Goal: Navigation & Orientation: Find specific page/section

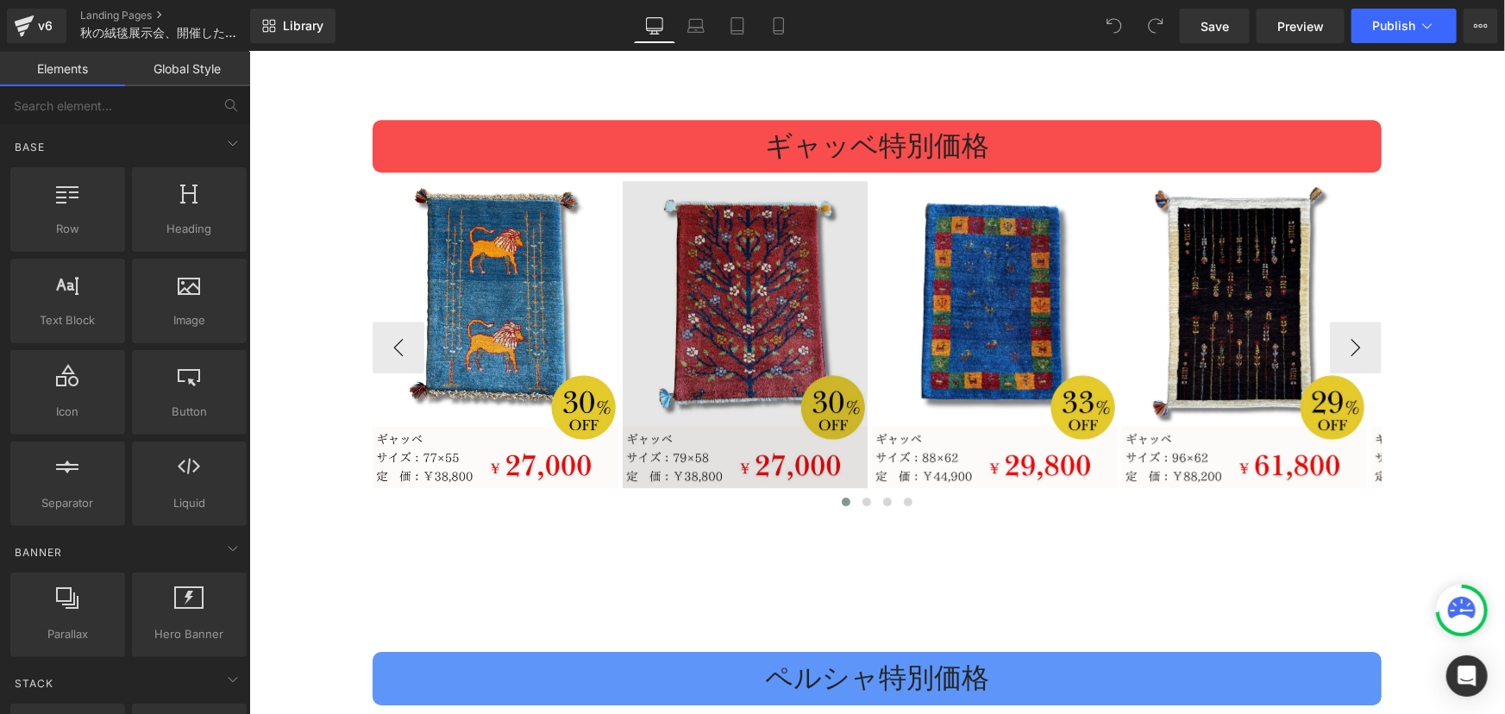
scroll to position [2509, 0]
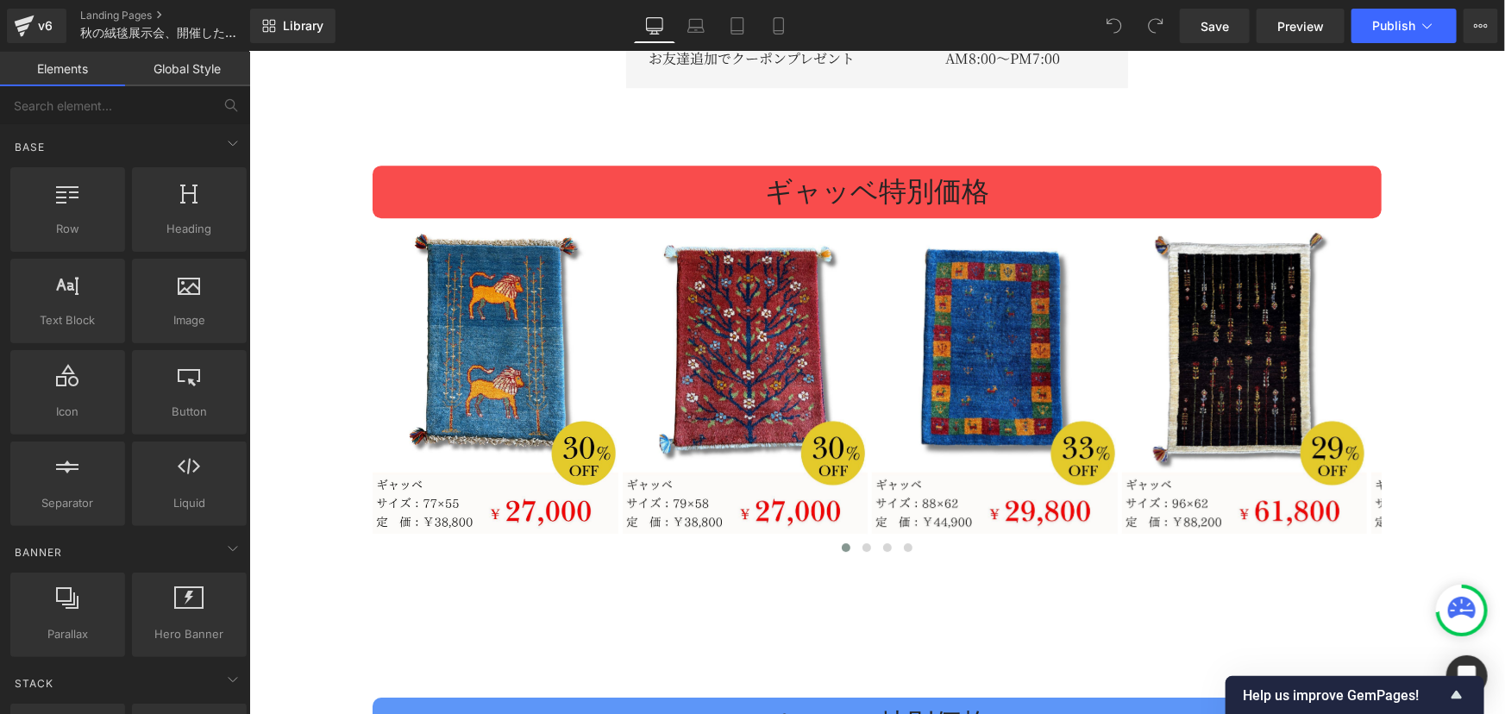
scroll to position [2588, 0]
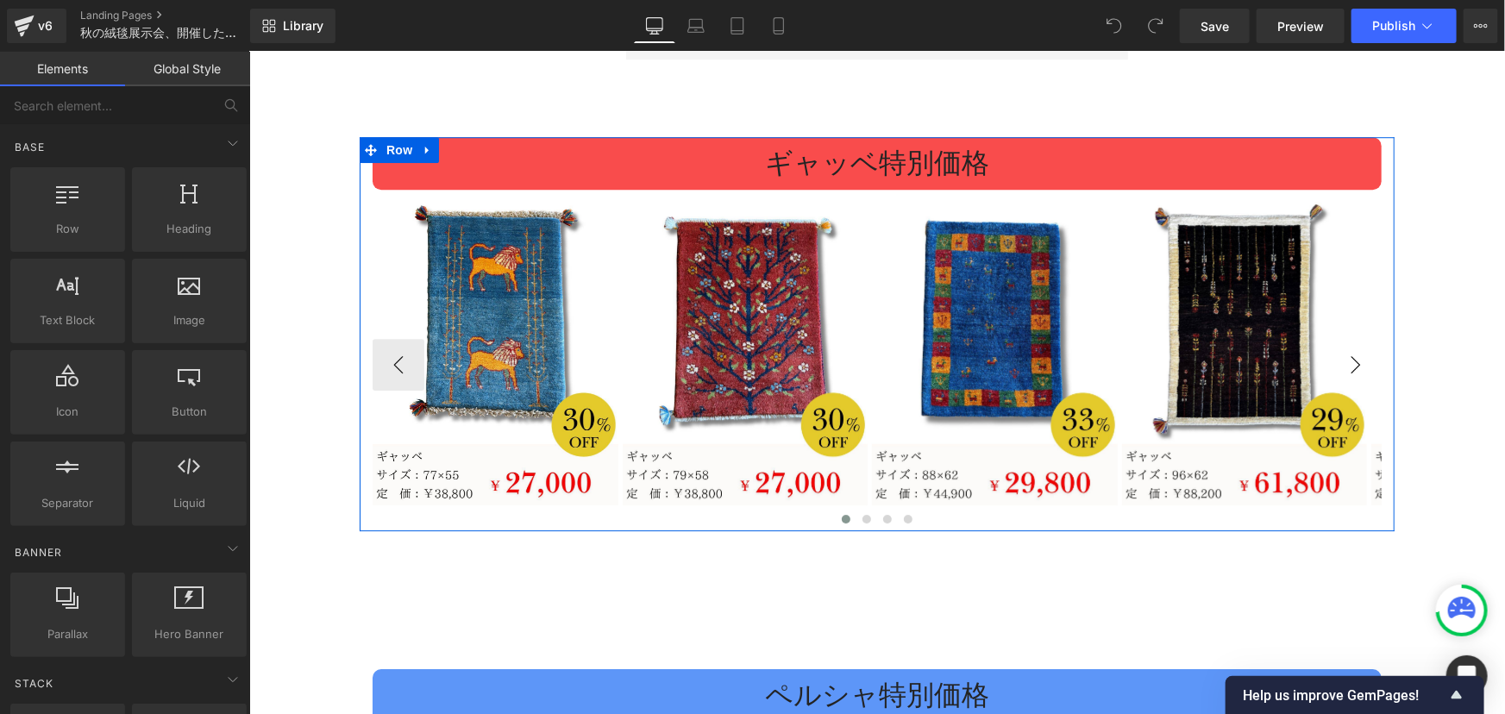
click at [1378, 346] on div "ギャッベ特別価格 Heading Image Image Image Image" at bounding box center [876, 333] width 1035 height 394
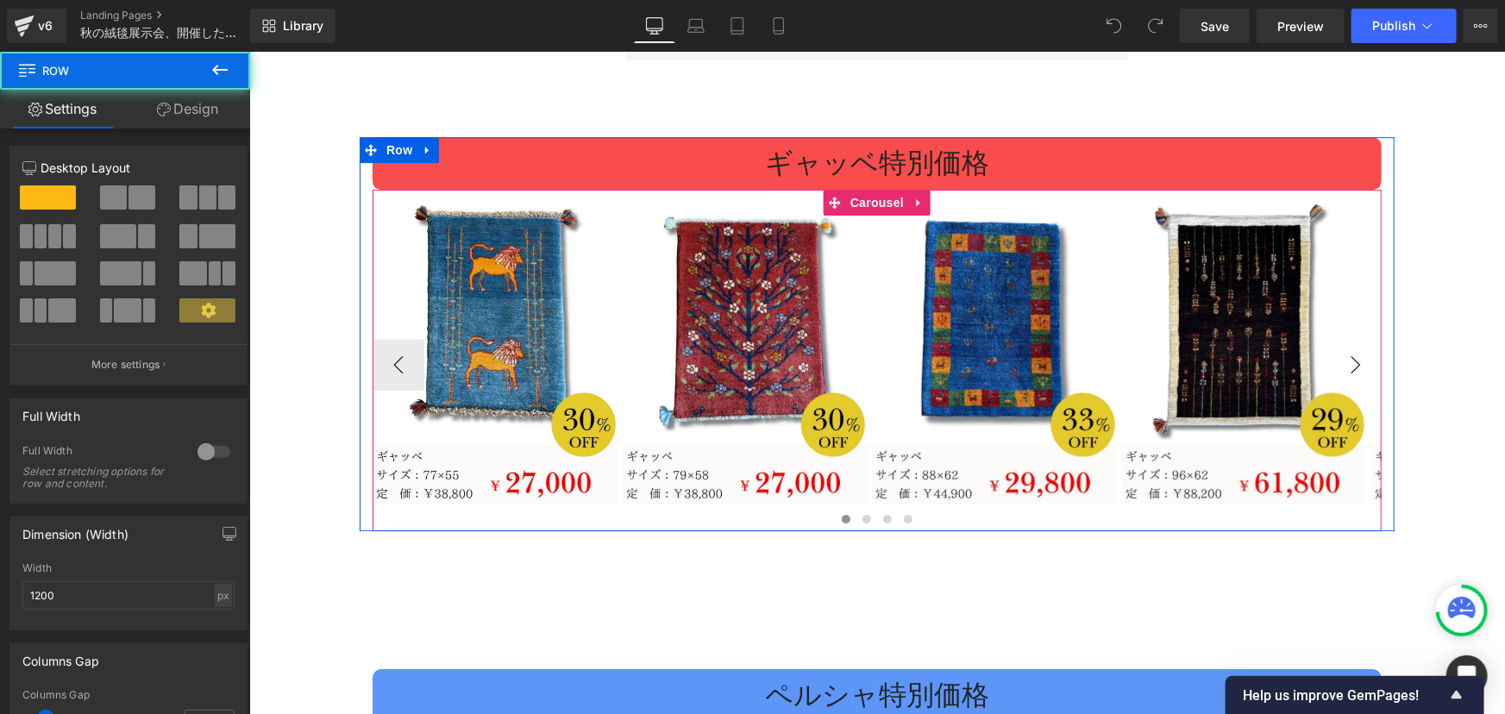
click at [1354, 345] on button "›" at bounding box center [1355, 364] width 52 height 52
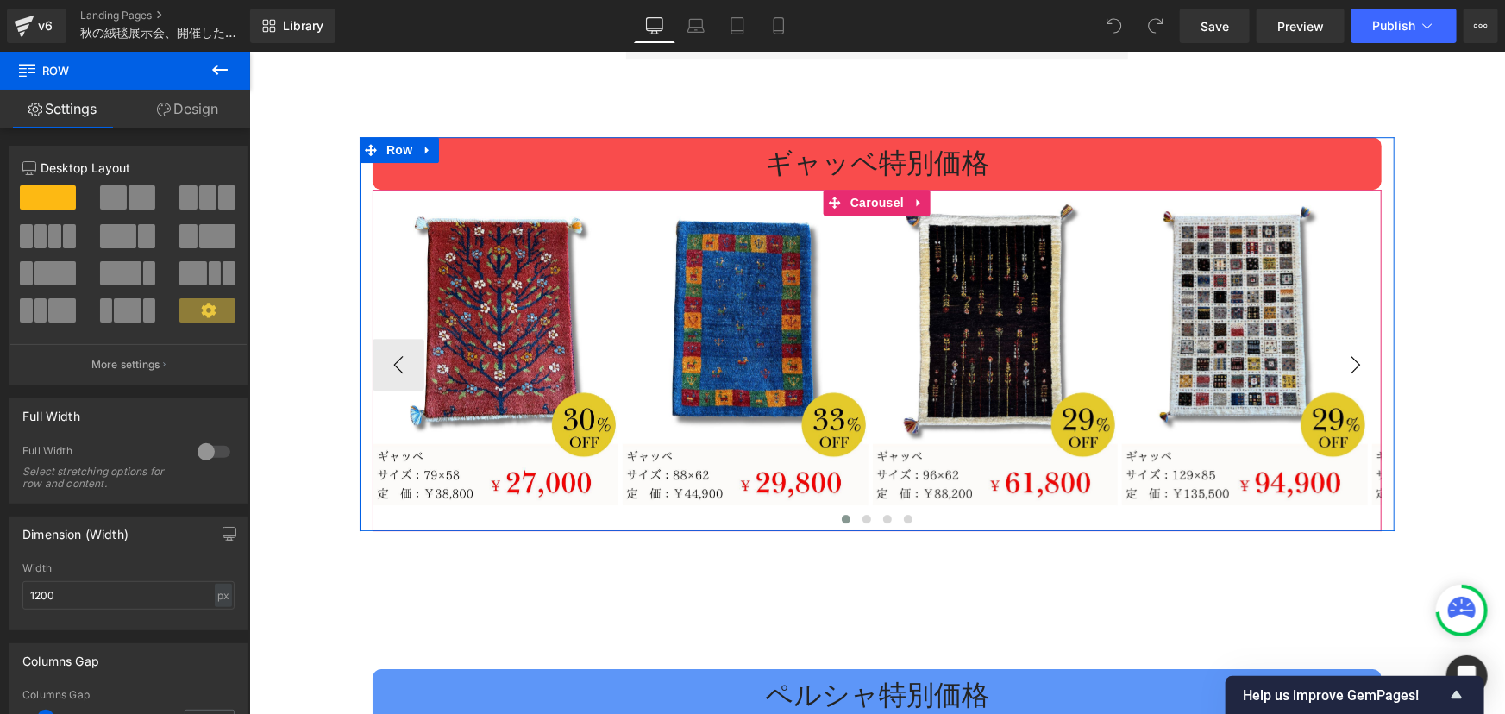
click at [1354, 345] on button "›" at bounding box center [1355, 364] width 52 height 52
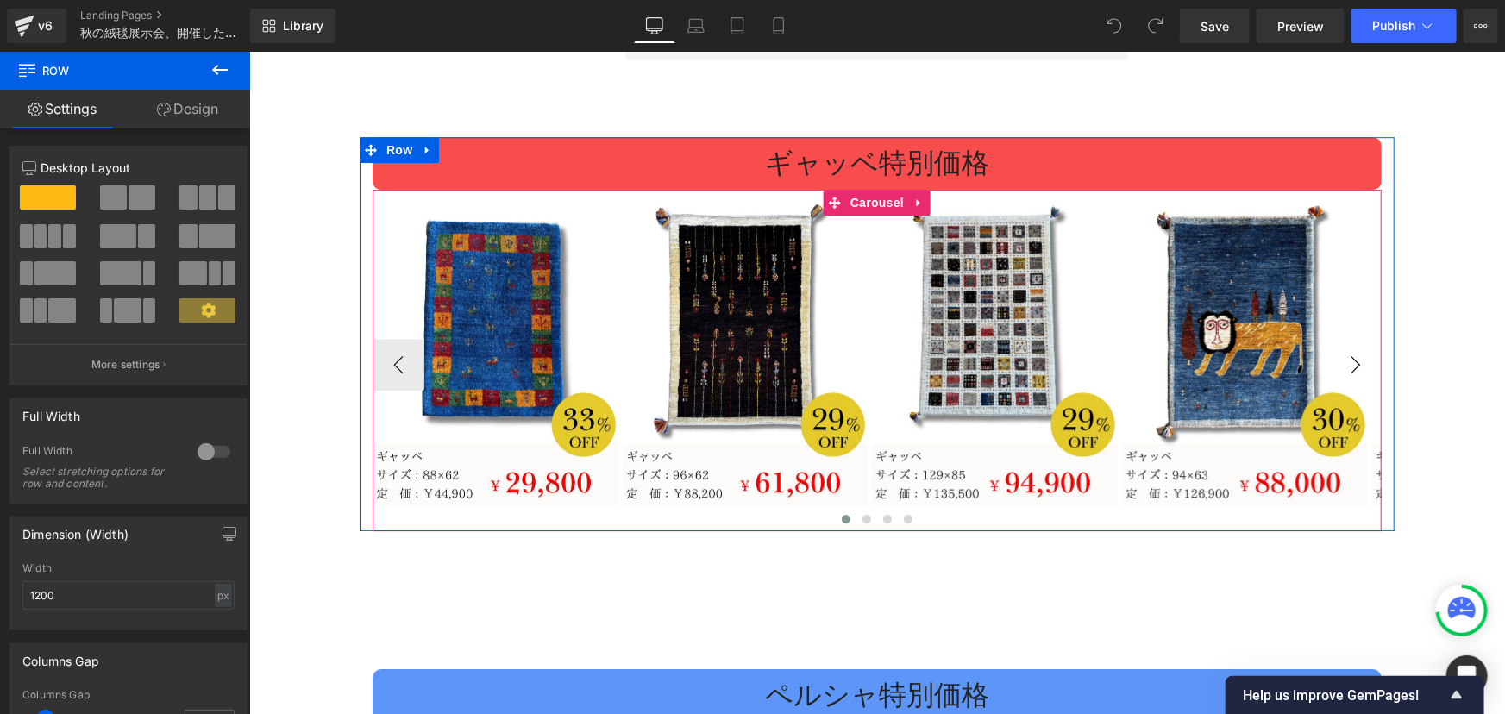
click at [1354, 345] on button "›" at bounding box center [1355, 364] width 52 height 52
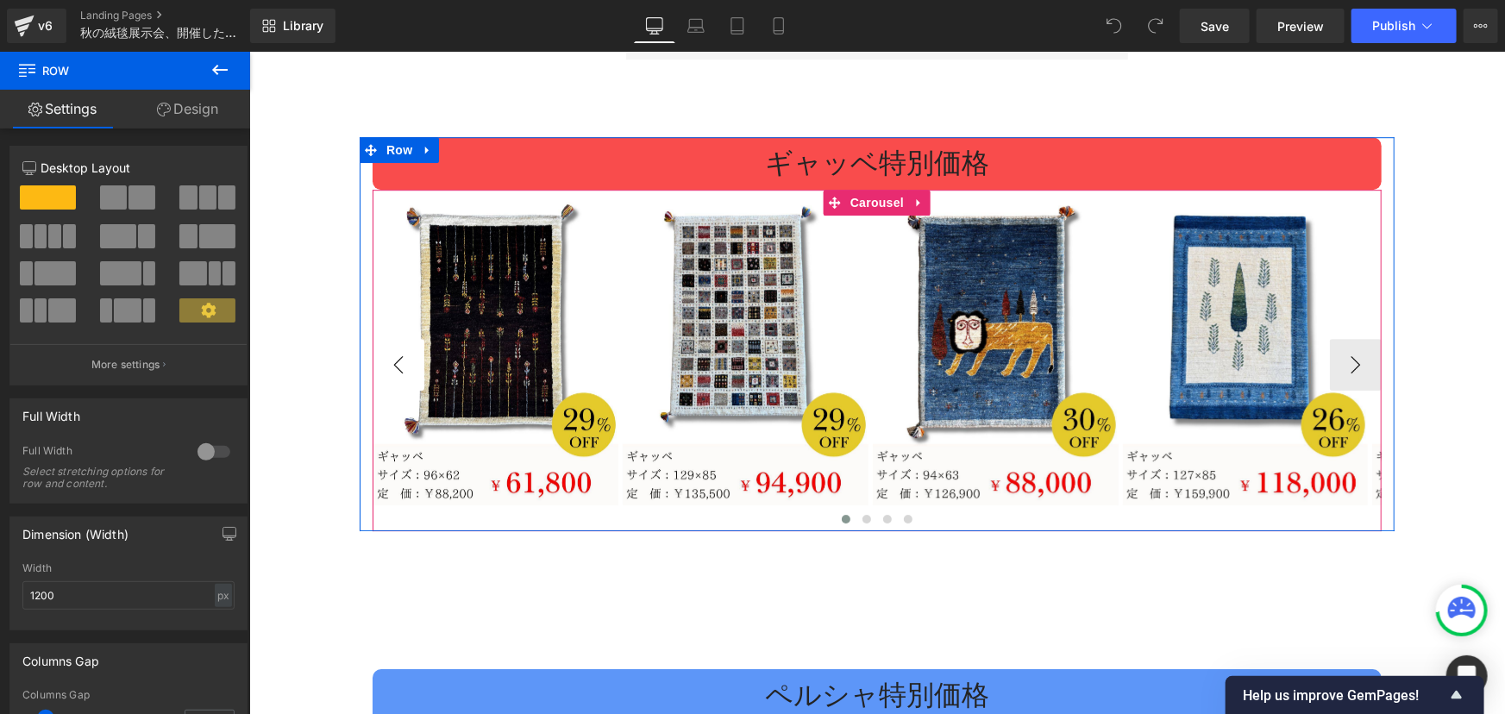
click at [373, 348] on button "‹" at bounding box center [398, 364] width 52 height 52
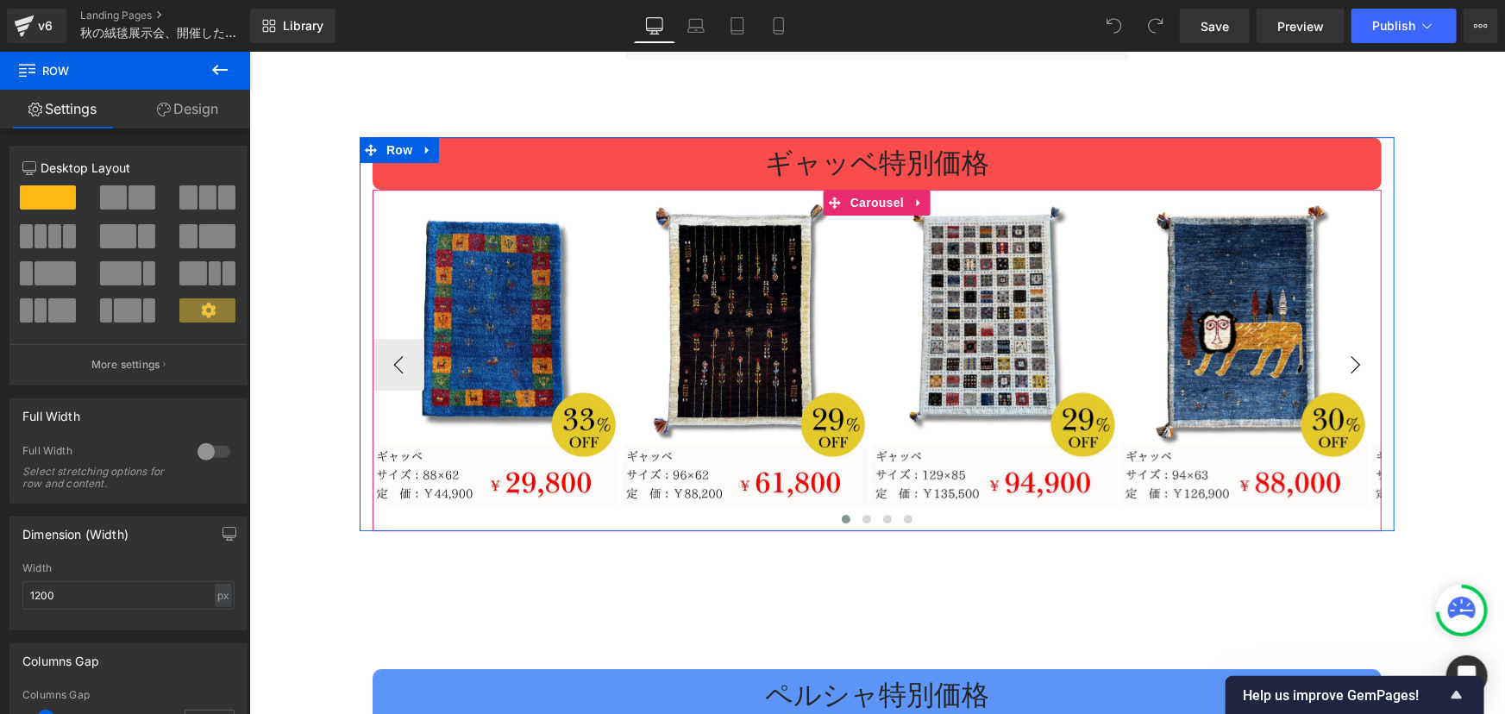
click at [1337, 351] on button "›" at bounding box center [1355, 364] width 52 height 52
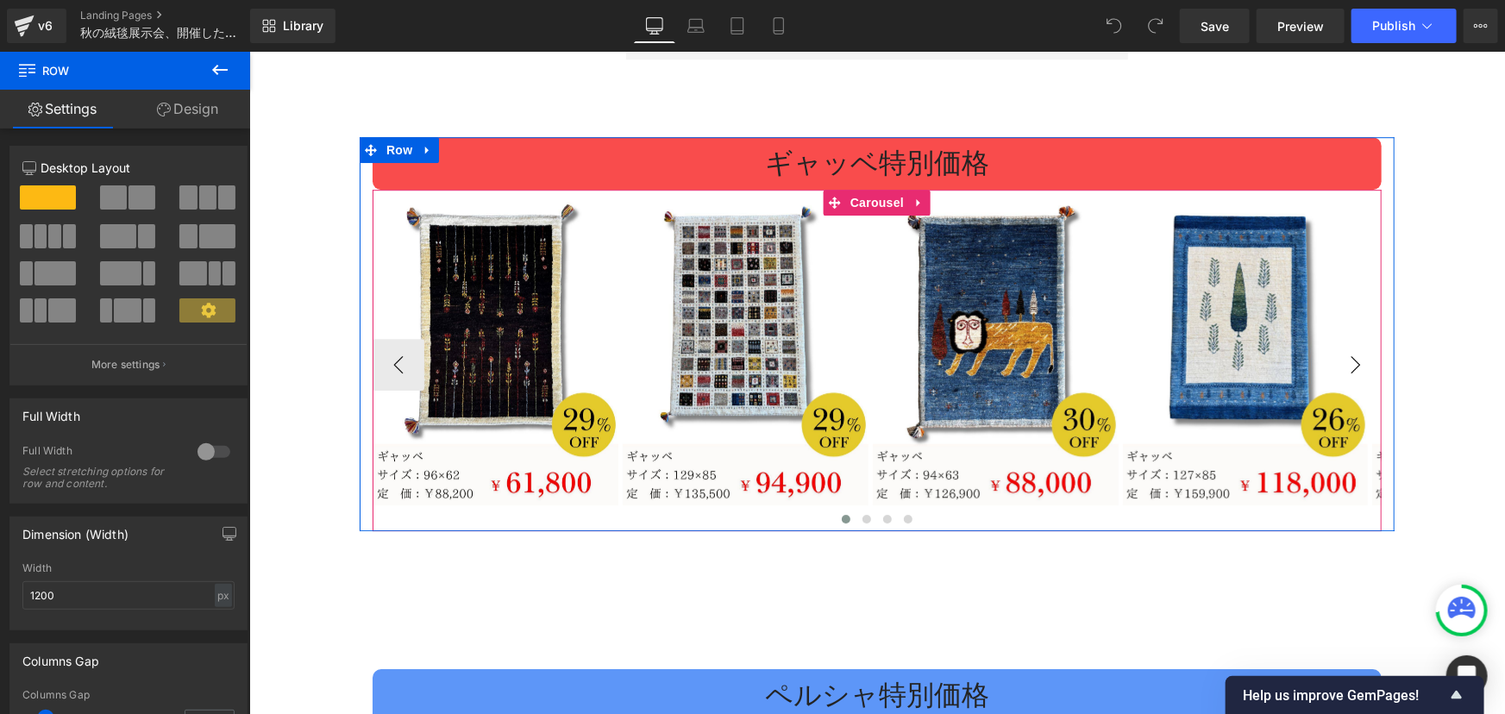
click at [1337, 351] on button "›" at bounding box center [1355, 364] width 52 height 52
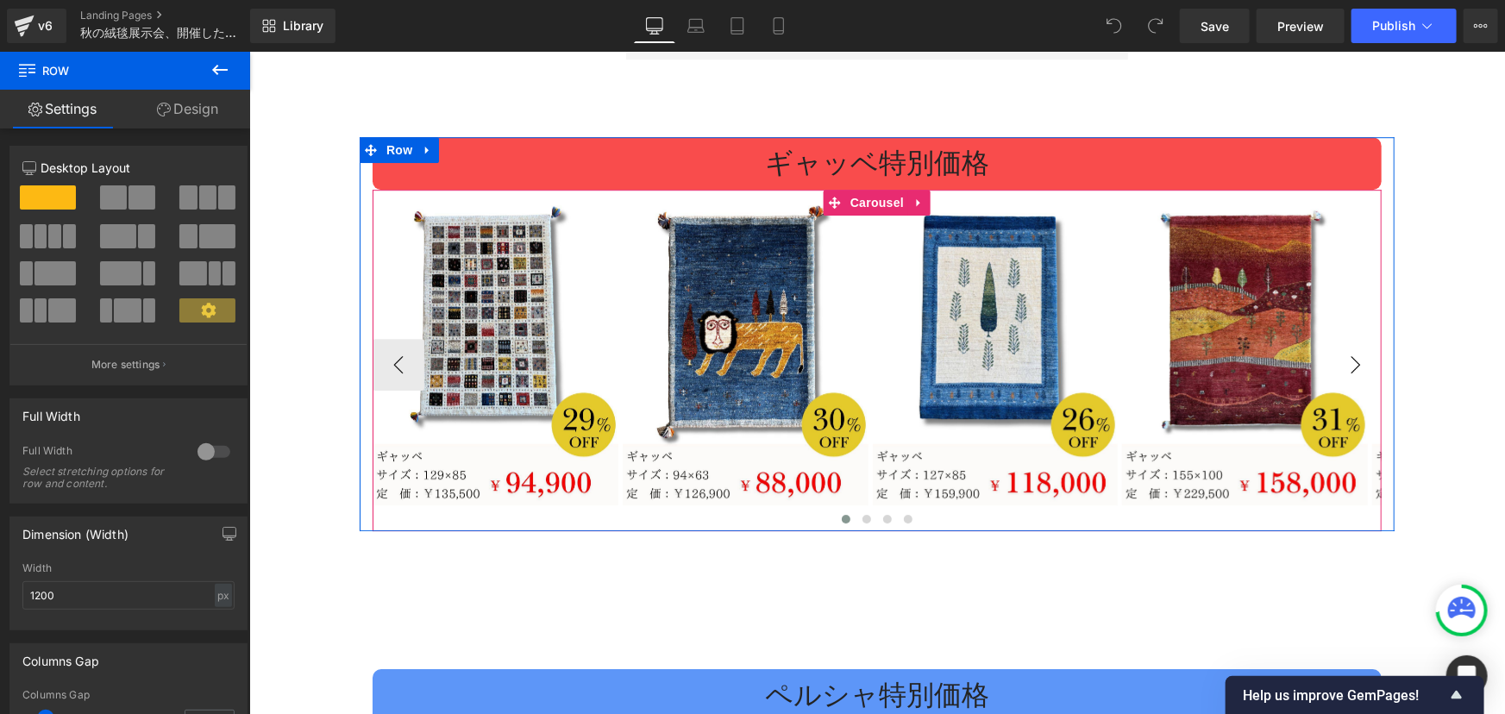
click at [1337, 351] on button "›" at bounding box center [1355, 364] width 52 height 52
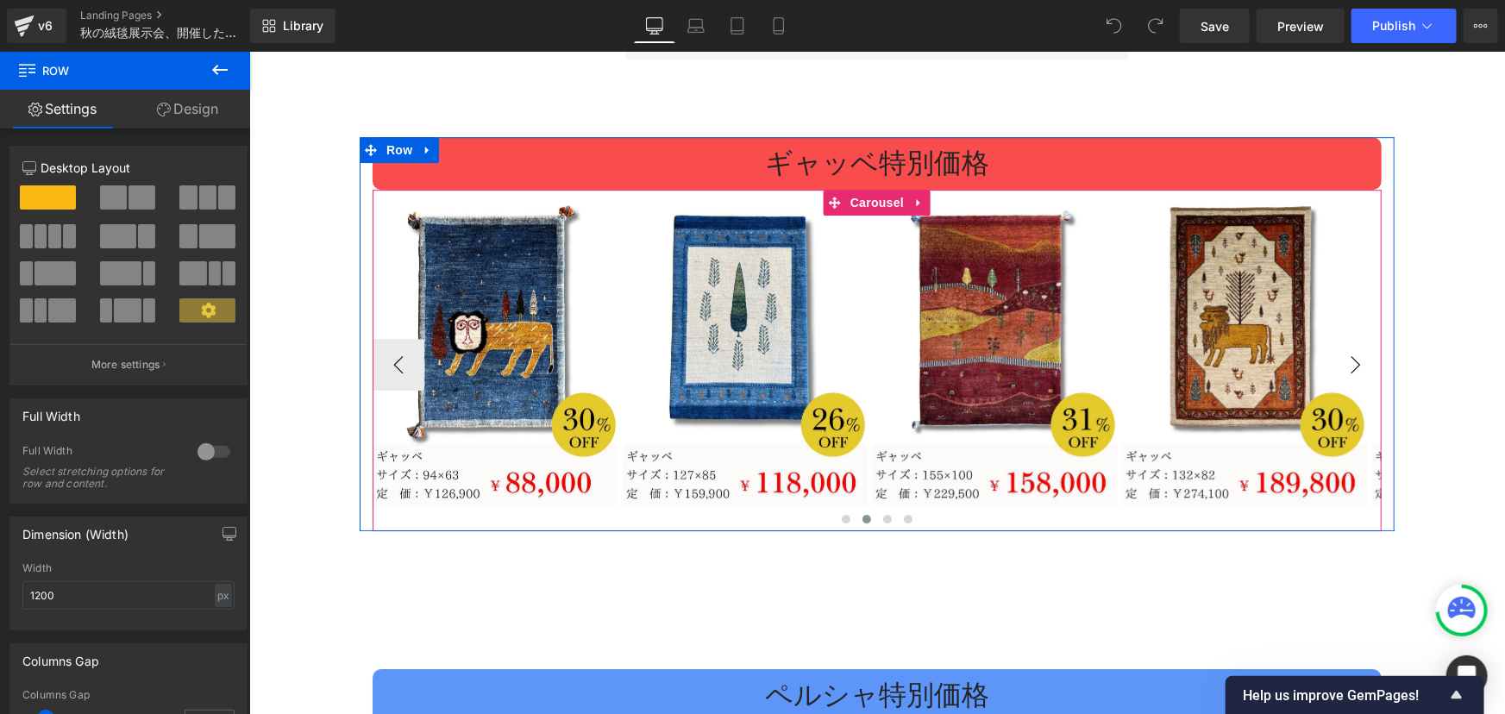
click at [1337, 351] on button "›" at bounding box center [1355, 364] width 52 height 52
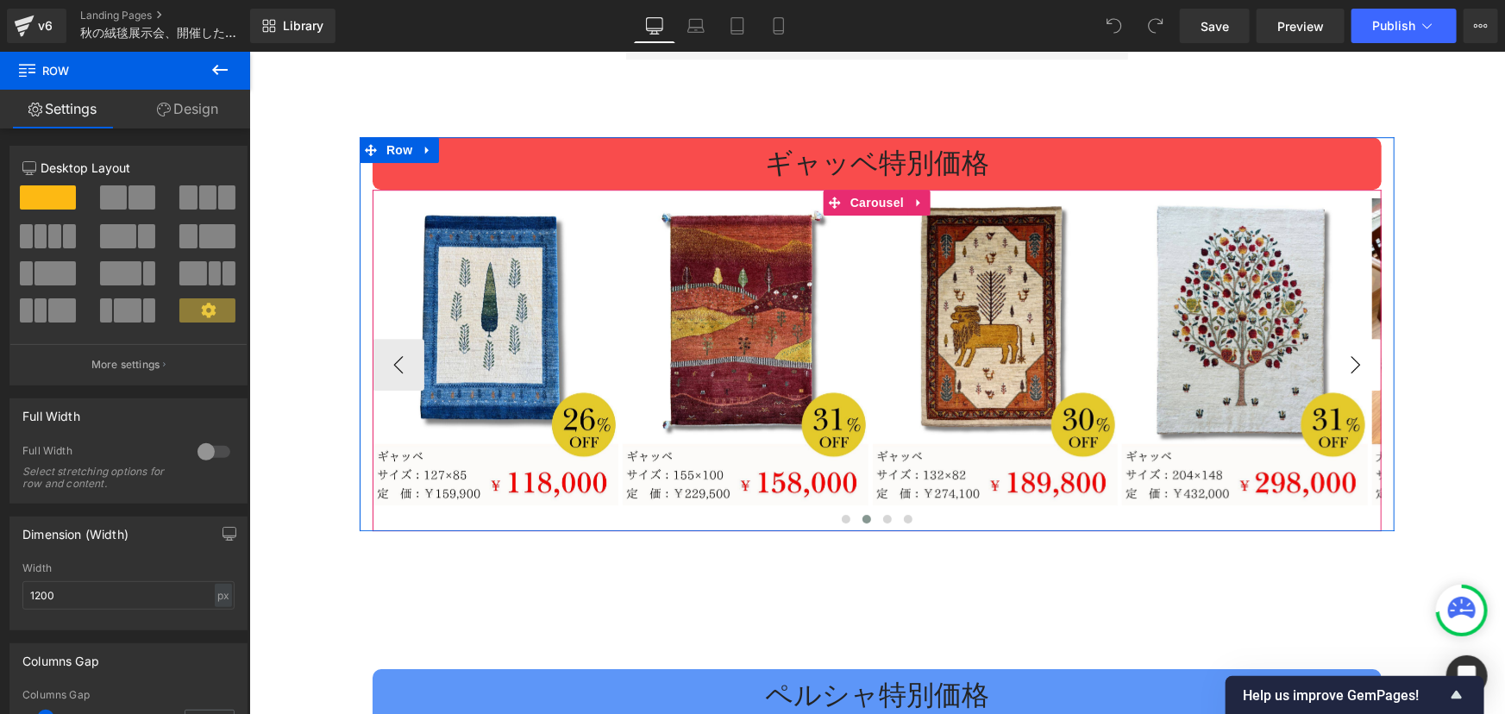
click at [1338, 352] on button "›" at bounding box center [1355, 364] width 52 height 52
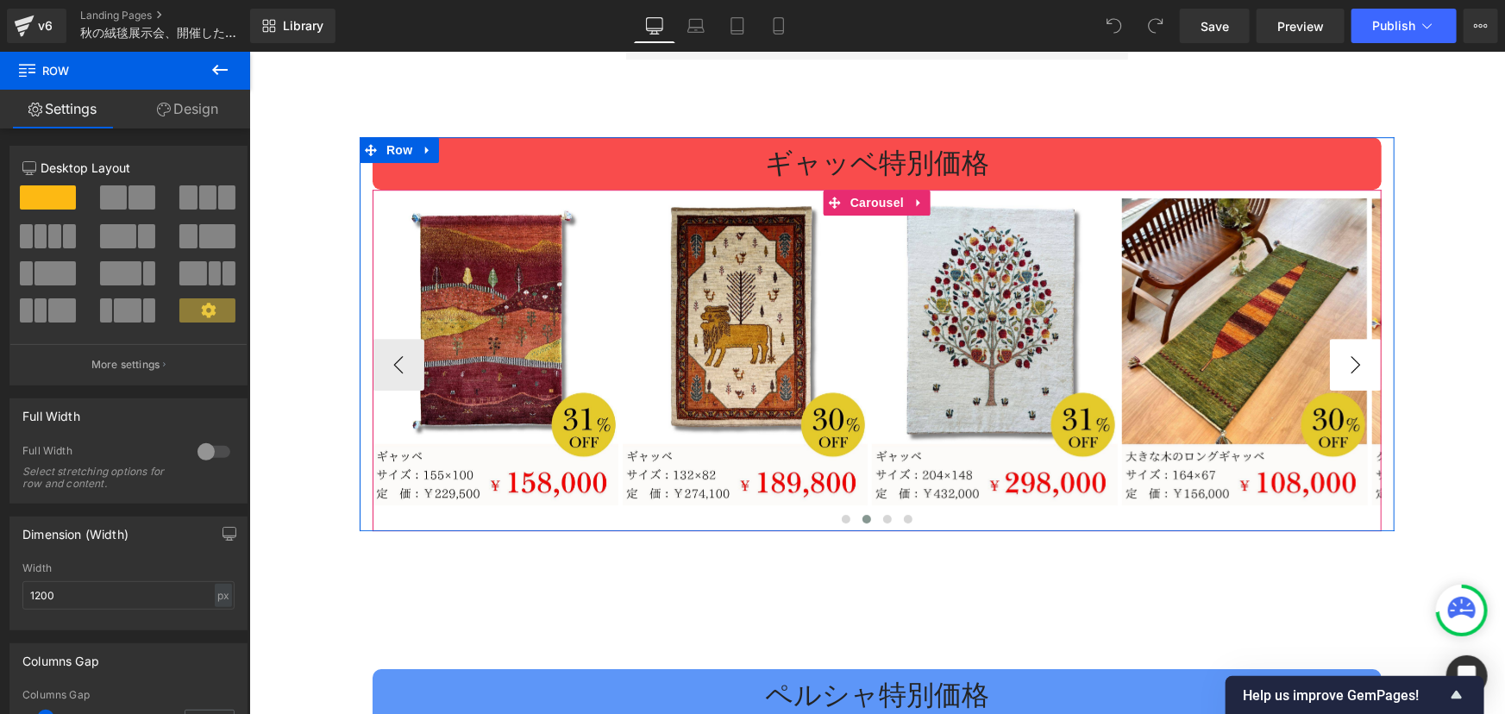
click at [1338, 352] on button "›" at bounding box center [1355, 364] width 52 height 52
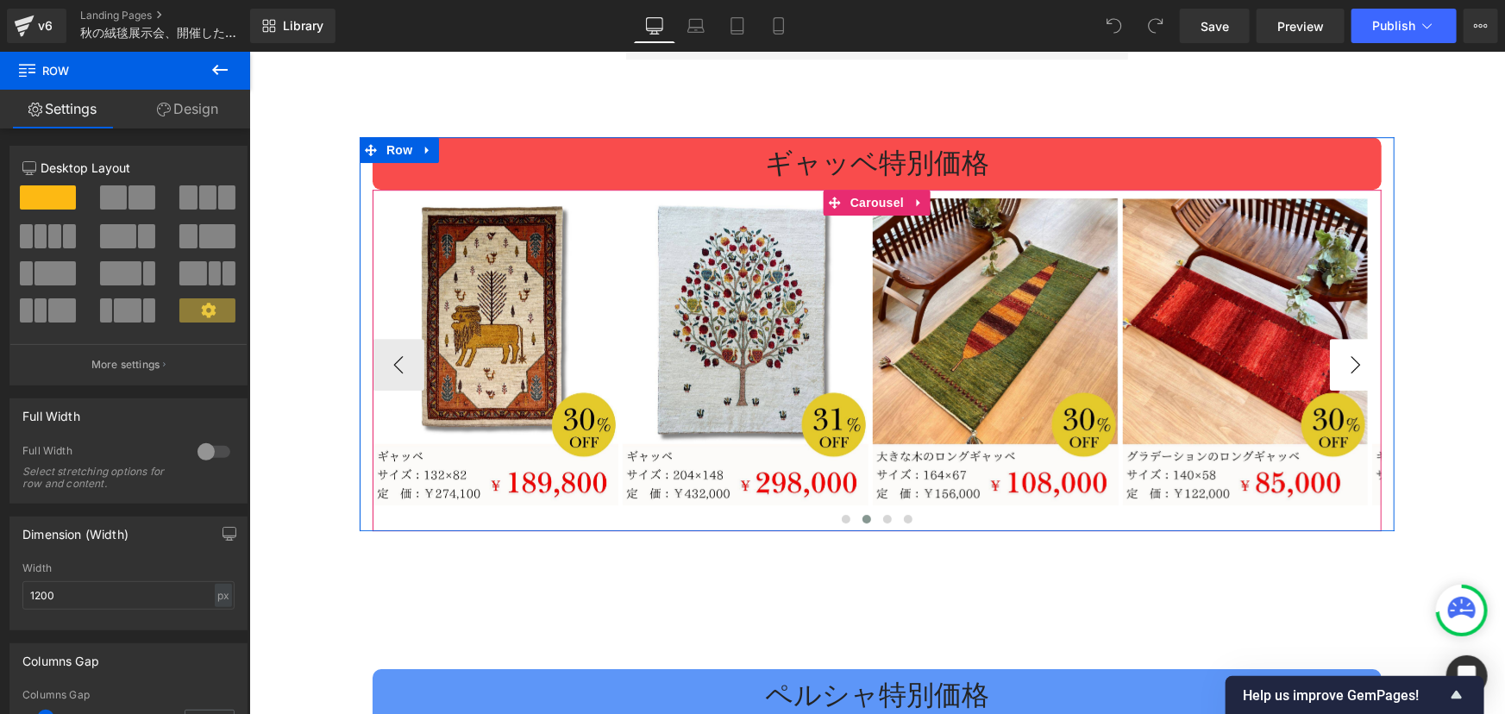
click at [1338, 352] on button "›" at bounding box center [1355, 364] width 52 height 52
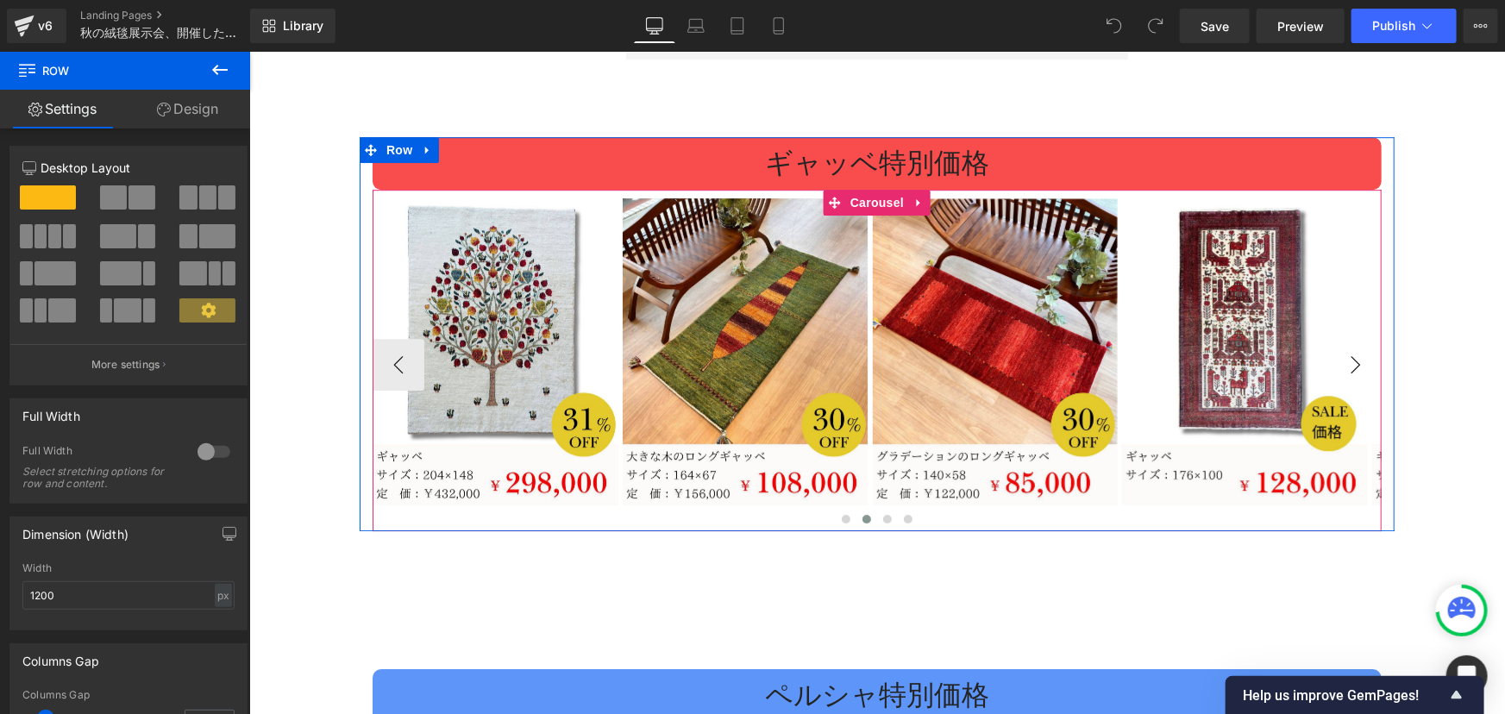
click at [1340, 350] on button "›" at bounding box center [1355, 364] width 52 height 52
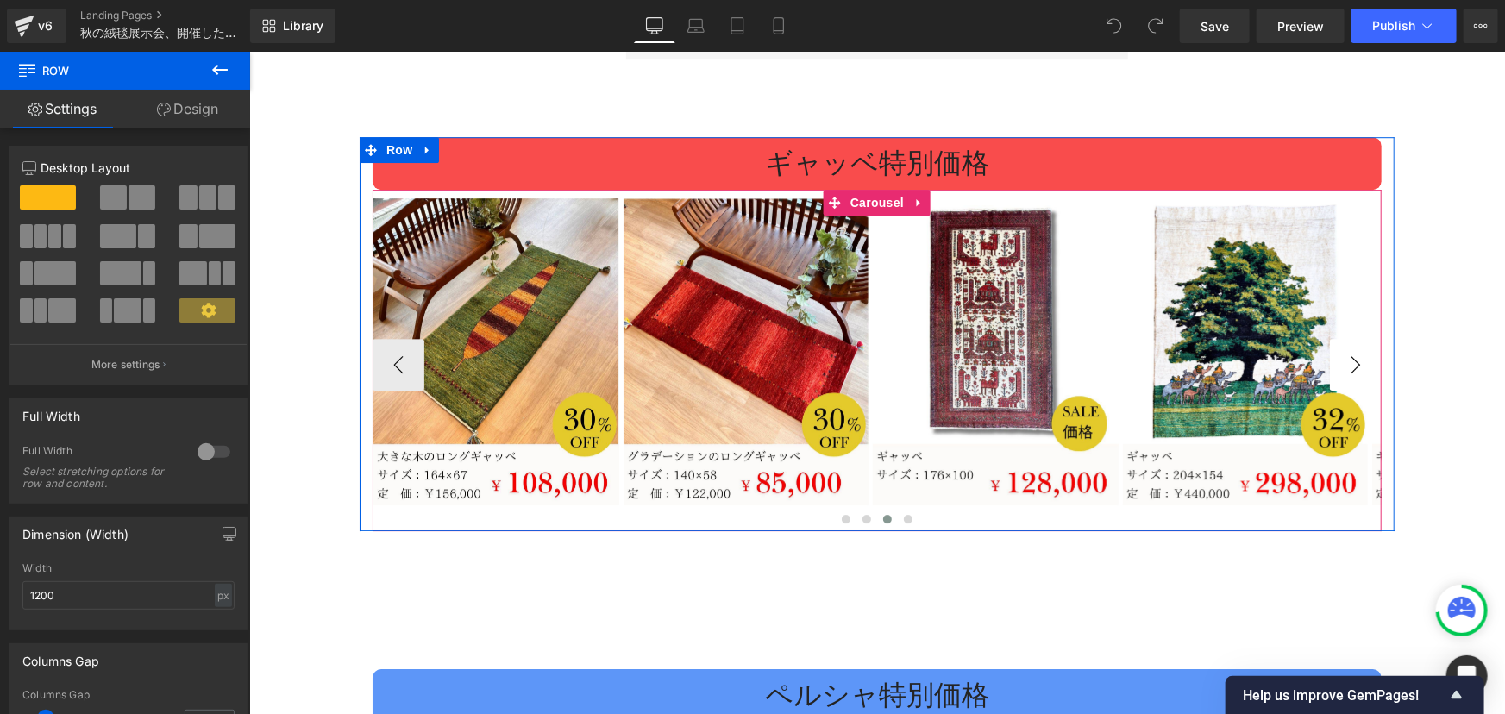
click at [1340, 350] on button "›" at bounding box center [1355, 364] width 52 height 52
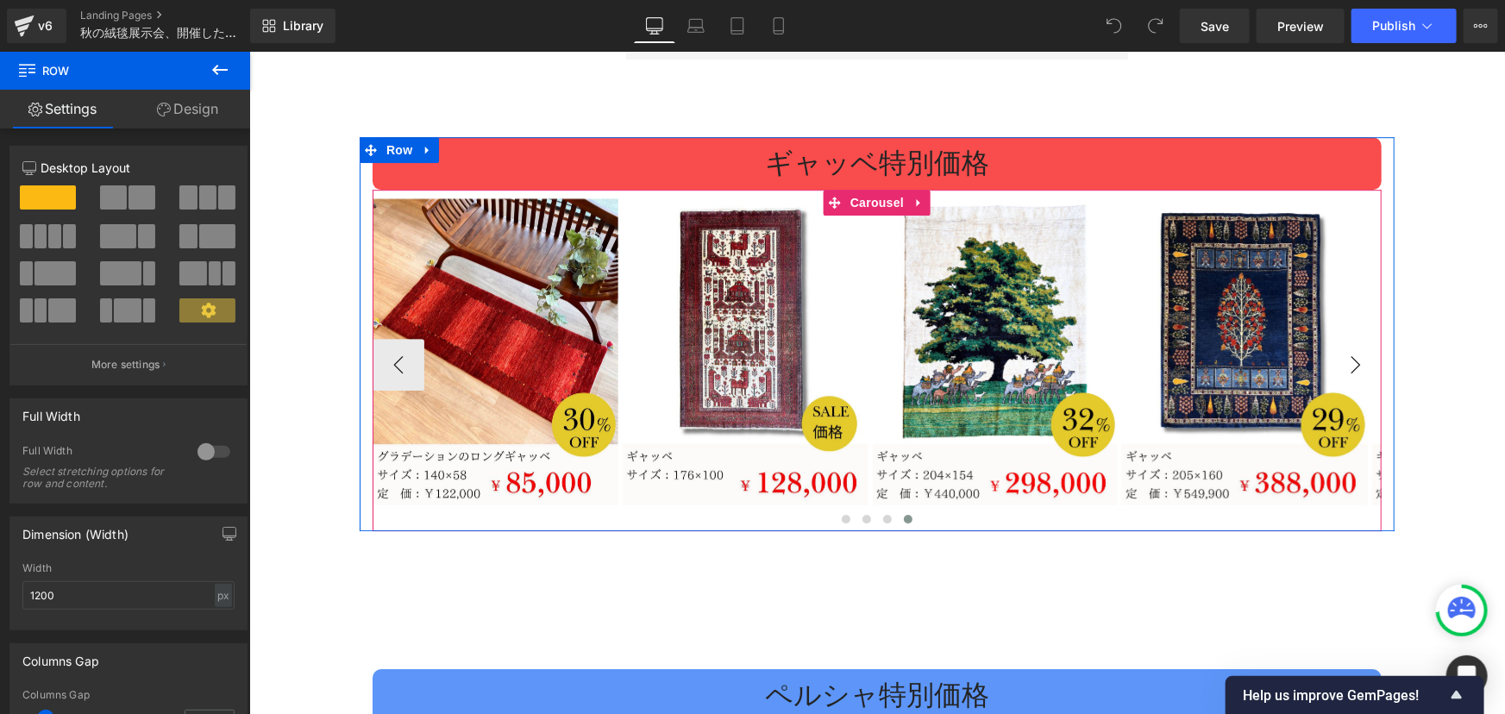
click at [1339, 349] on button "›" at bounding box center [1355, 364] width 52 height 52
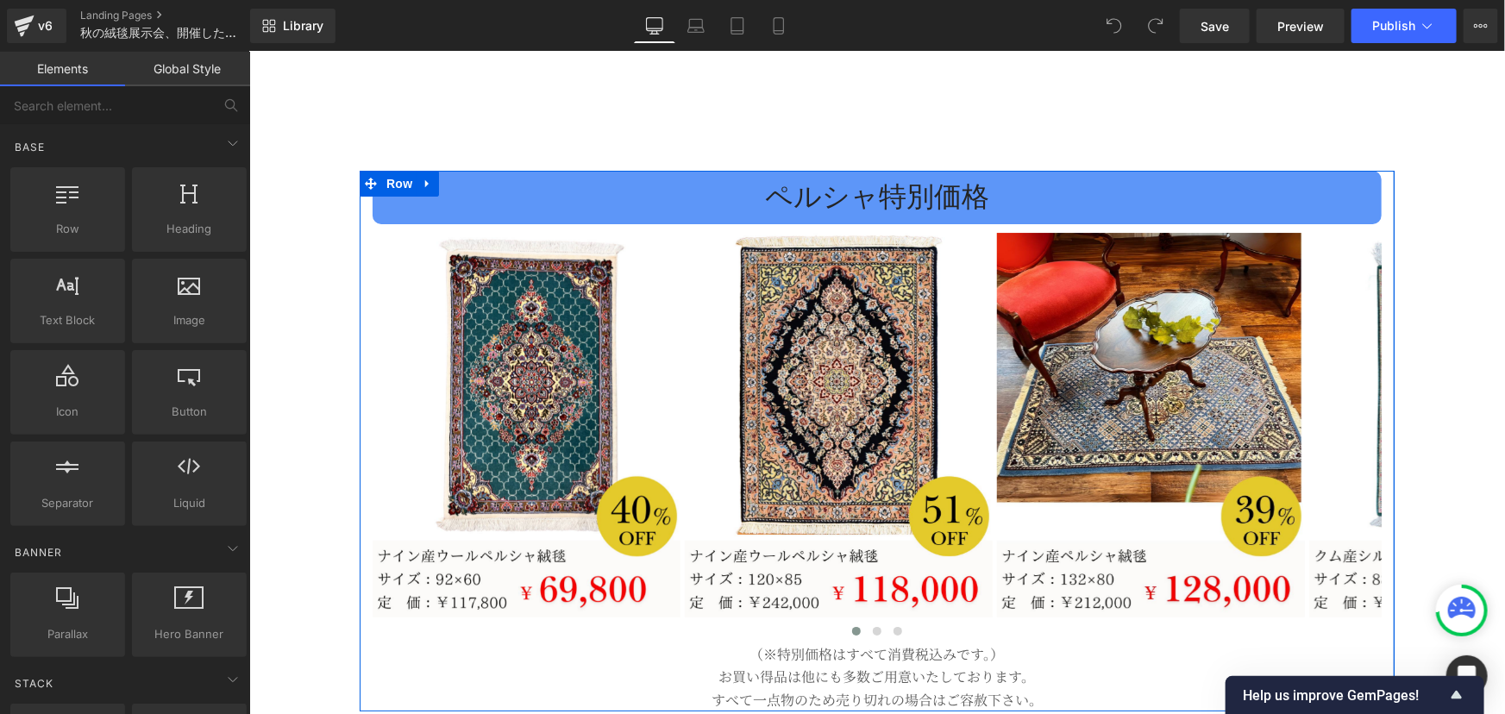
scroll to position [3058, 0]
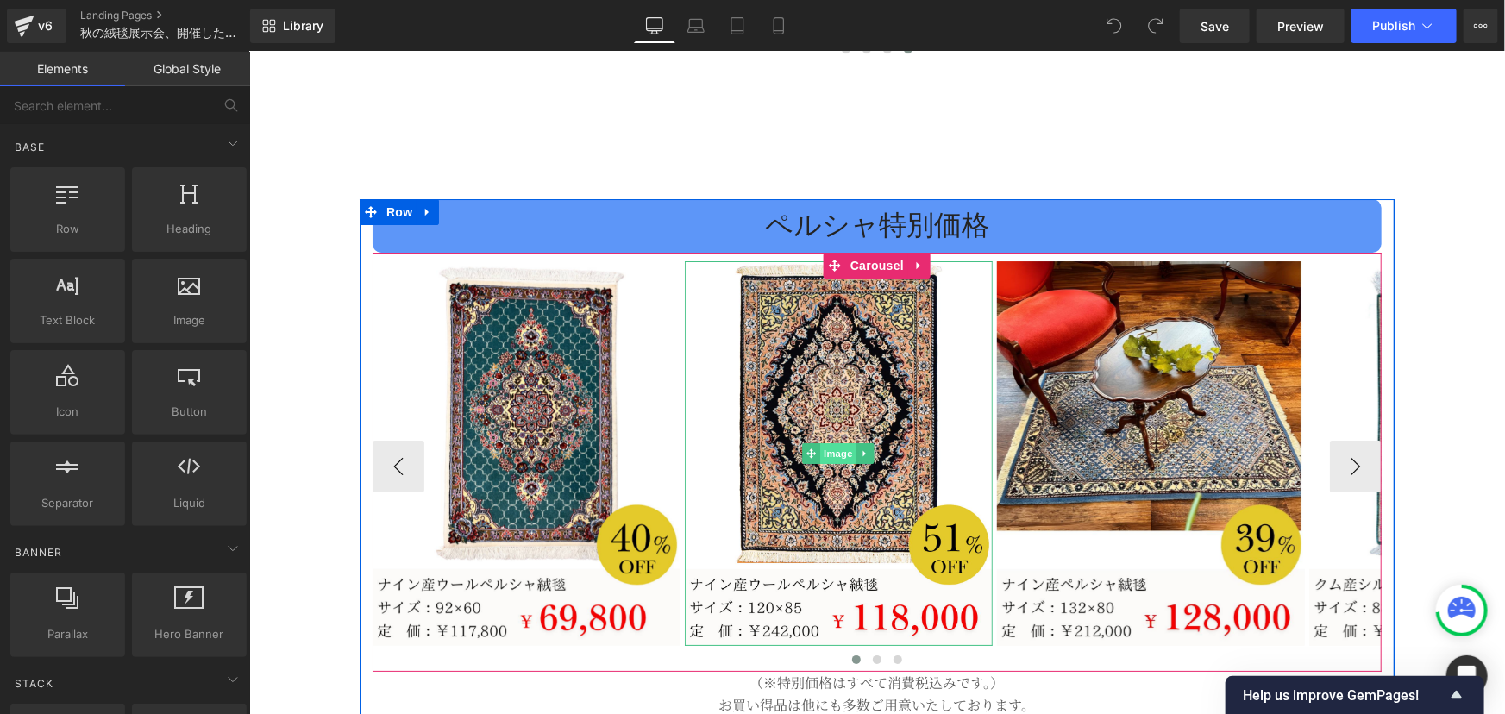
click at [824, 443] on span "Image" at bounding box center [838, 453] width 36 height 21
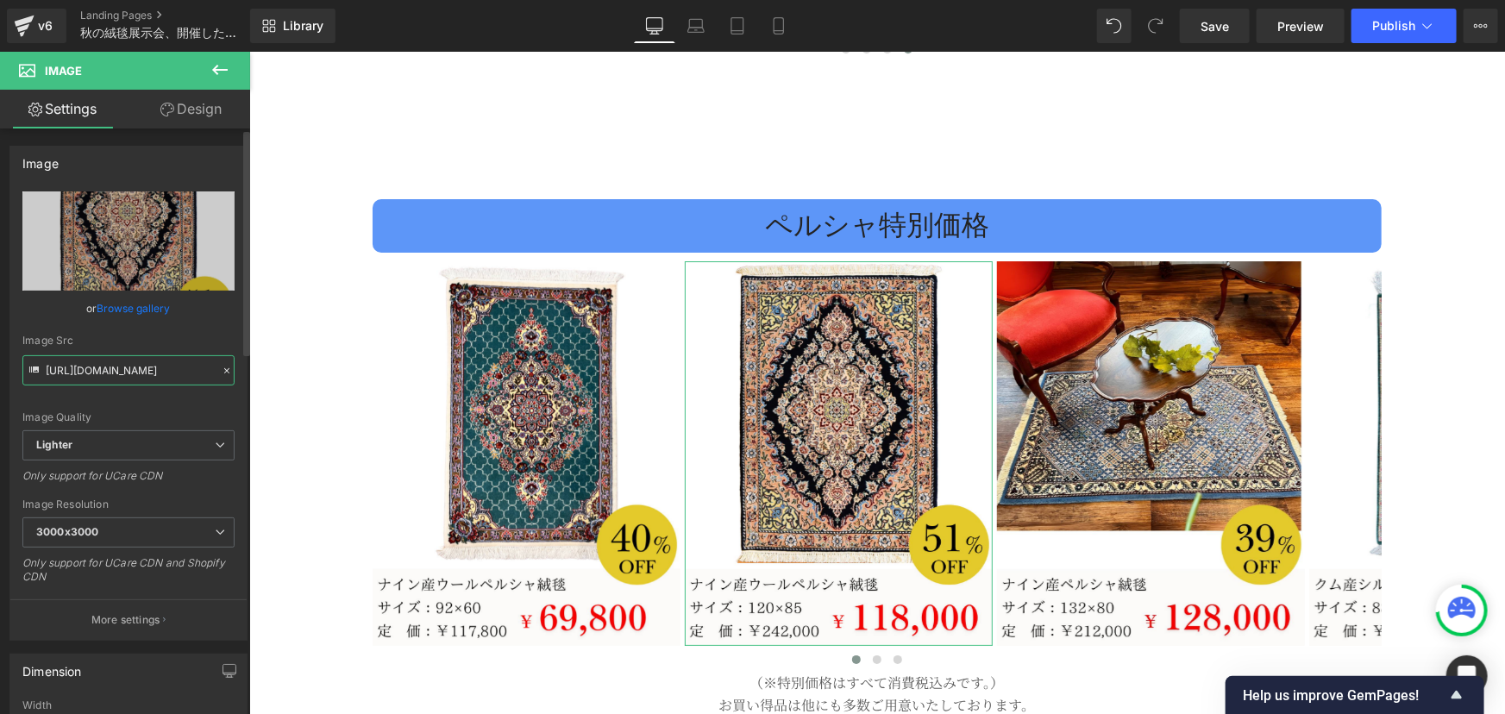
click at [116, 373] on input "[URL][DOMAIN_NAME]" at bounding box center [128, 370] width 212 height 30
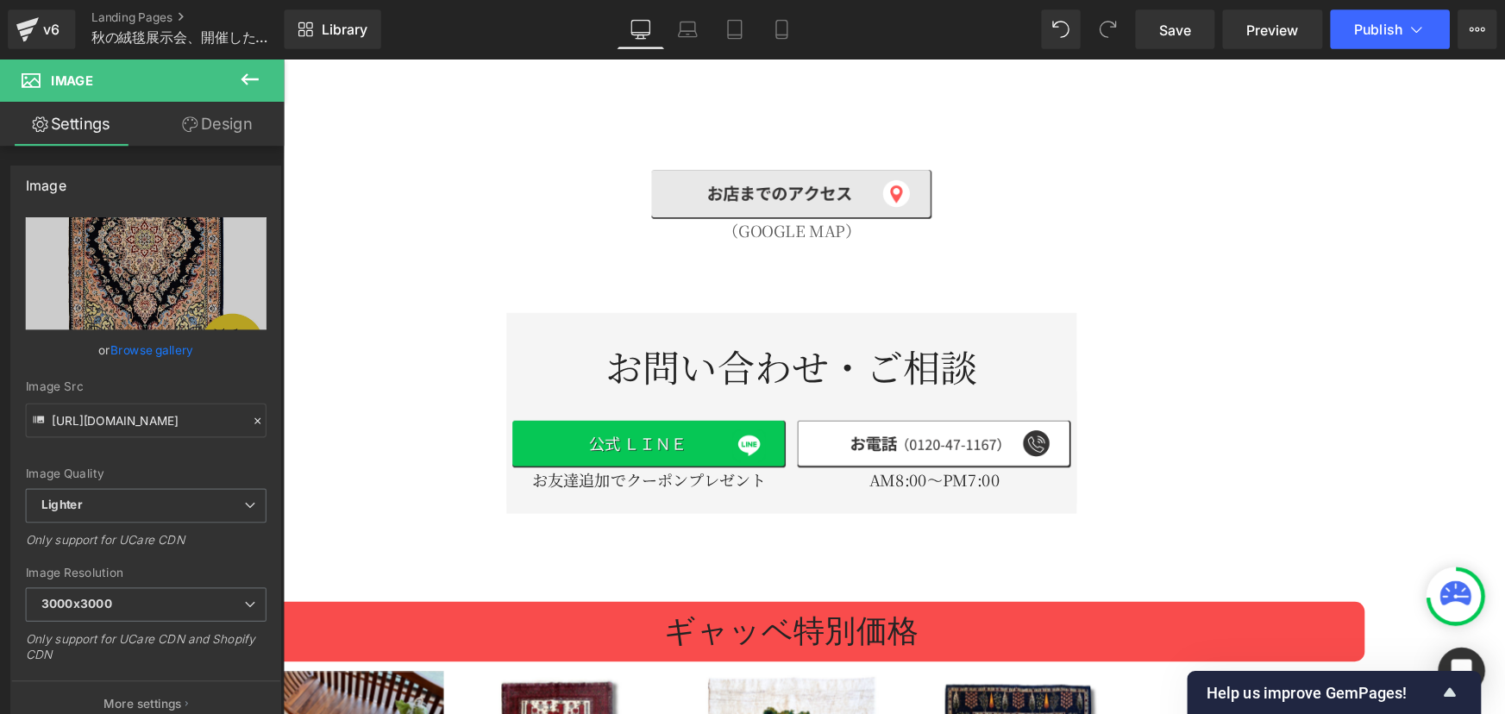
scroll to position [2397, 0]
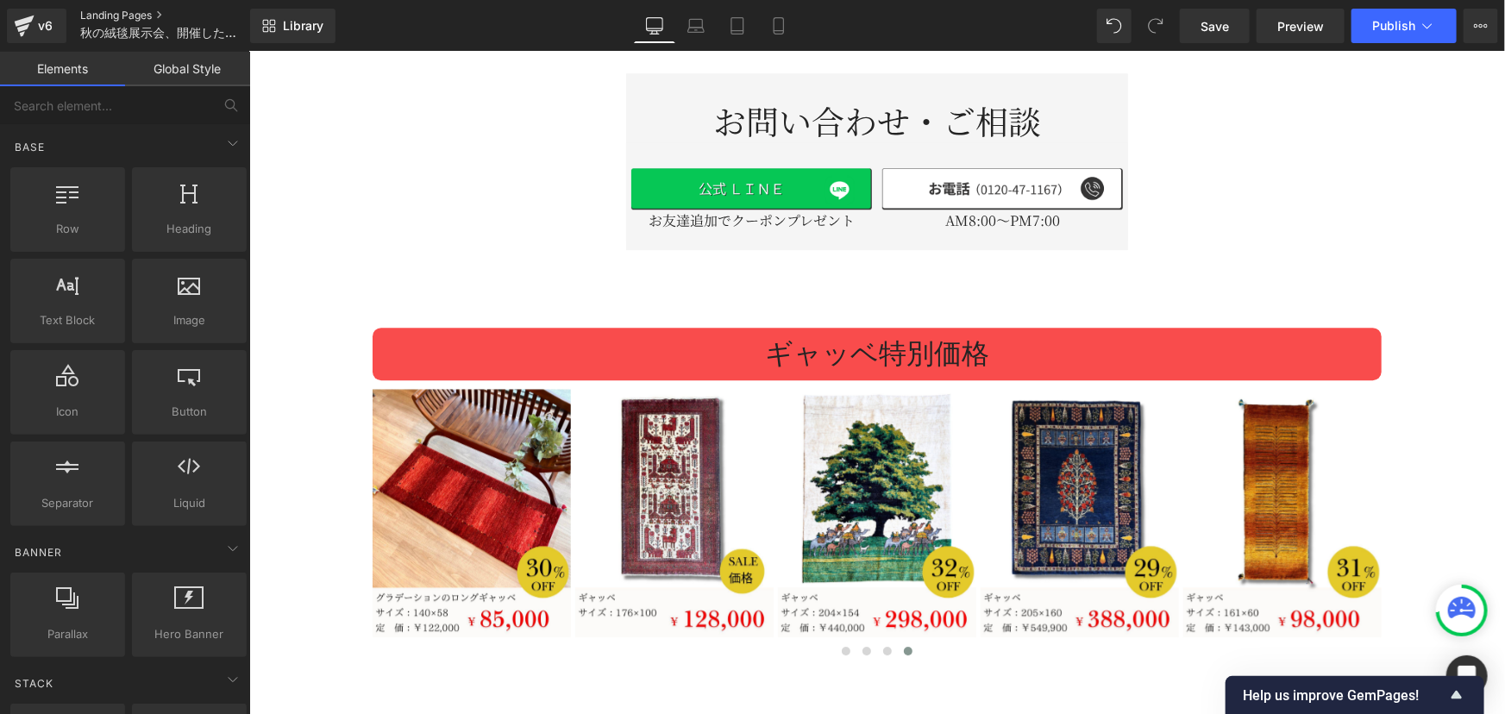
click at [124, 11] on link "Landing Pages" at bounding box center [179, 16] width 198 height 14
